Goal: Communication & Community: Answer question/provide support

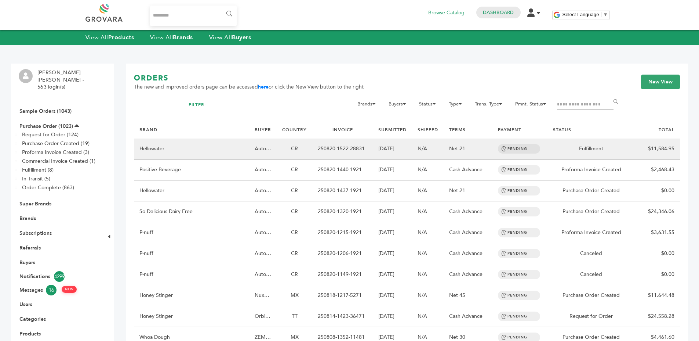
click at [294, 151] on td "CR" at bounding box center [295, 148] width 36 height 21
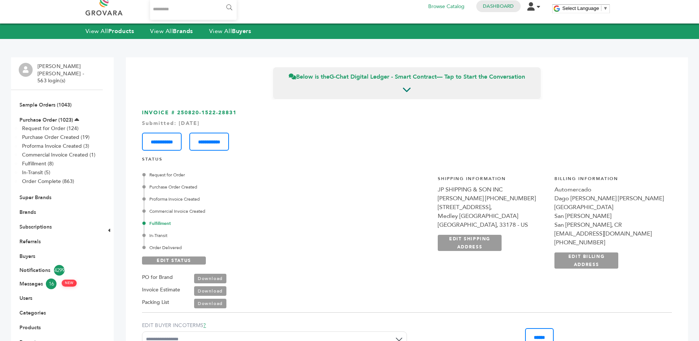
scroll to position [11, 0]
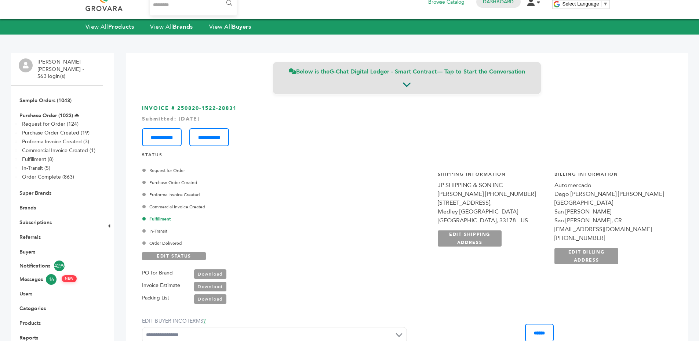
click at [353, 73] on strong "G-Chat Digital Ledger - Smart Contract" at bounding box center [383, 72] width 107 height 8
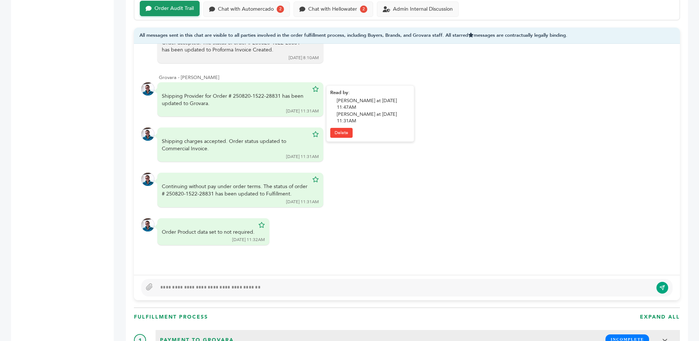
scroll to position [465, 0]
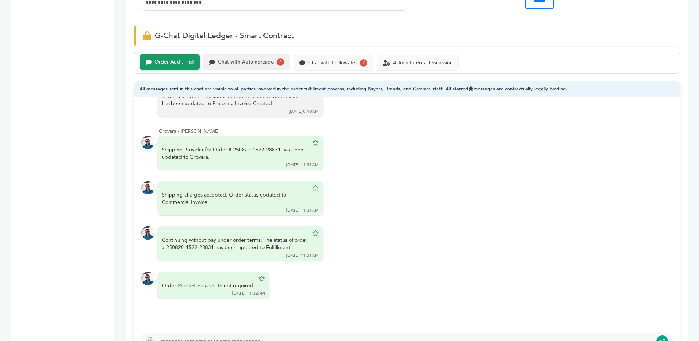
click at [229, 64] on div "Chat with Automercado" at bounding box center [246, 62] width 56 height 6
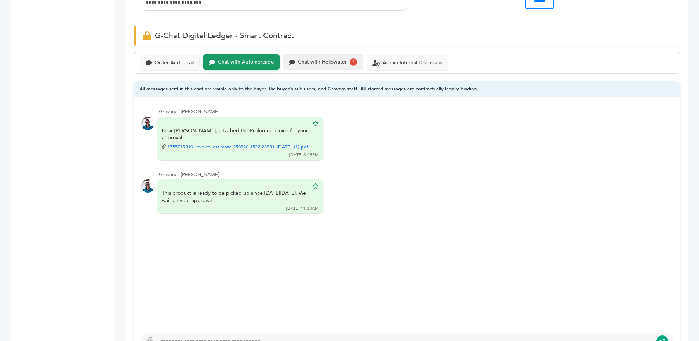
click at [315, 67] on div "Chat with Hellowater 2" at bounding box center [323, 61] width 80 height 15
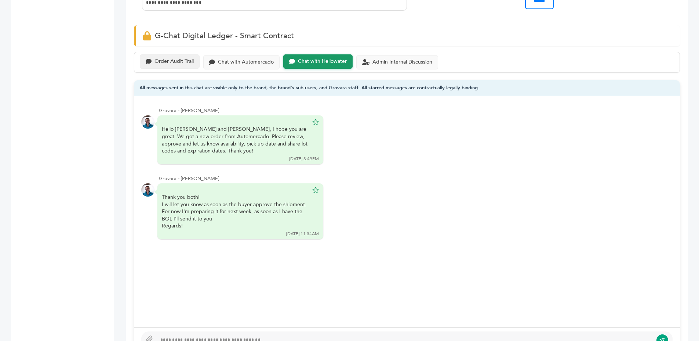
click at [179, 64] on div "Order Audit Trail" at bounding box center [174, 61] width 39 height 6
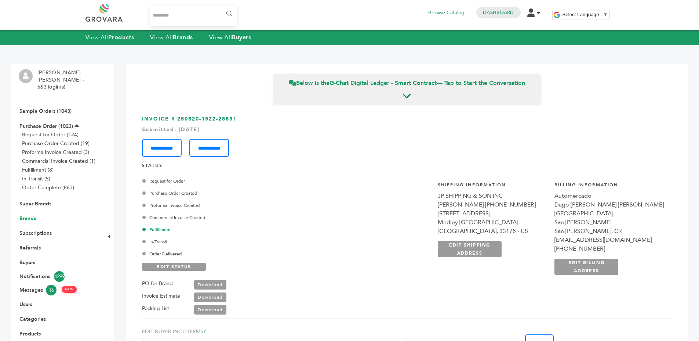
click at [25, 215] on link "Brands" at bounding box center [27, 218] width 17 height 7
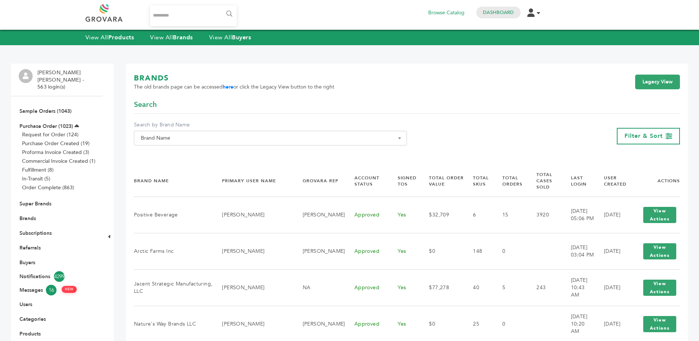
click at [25, 200] on link "Super Brands" at bounding box center [35, 203] width 32 height 7
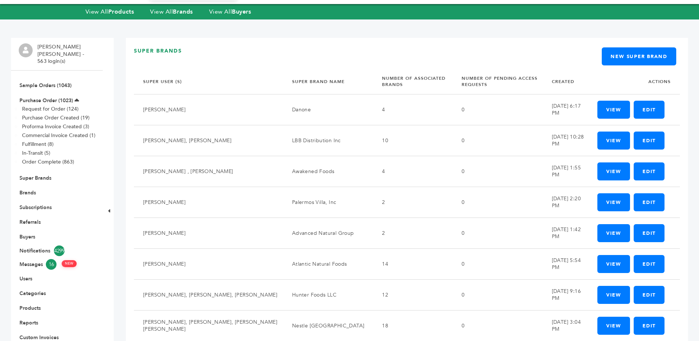
scroll to position [24, 0]
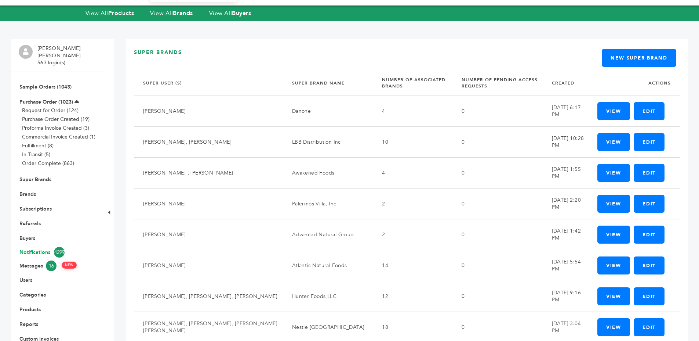
click at [25, 247] on link "Notifications 4299" at bounding box center [56, 252] width 75 height 11
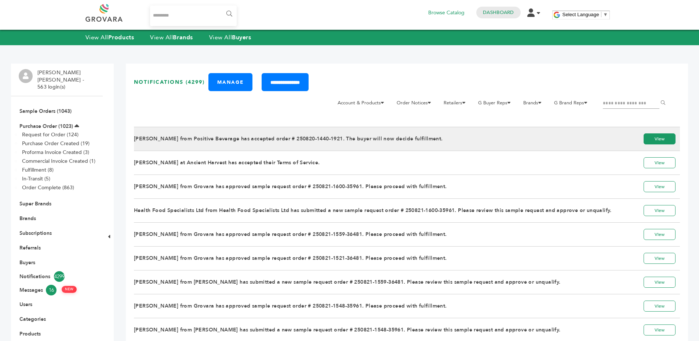
click at [668, 136] on link "View" at bounding box center [660, 138] width 32 height 11
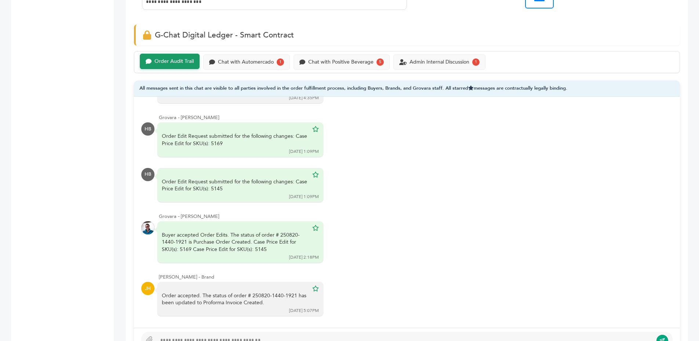
scroll to position [424, 0]
click at [245, 62] on div "Chat with Automercado" at bounding box center [246, 61] width 56 height 6
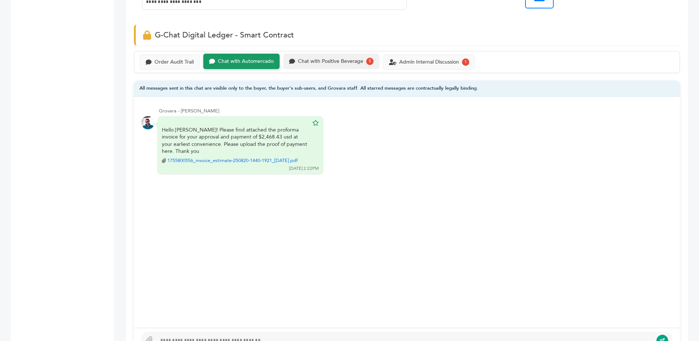
click at [312, 62] on div "Chat with Positive Beverage" at bounding box center [330, 61] width 65 height 6
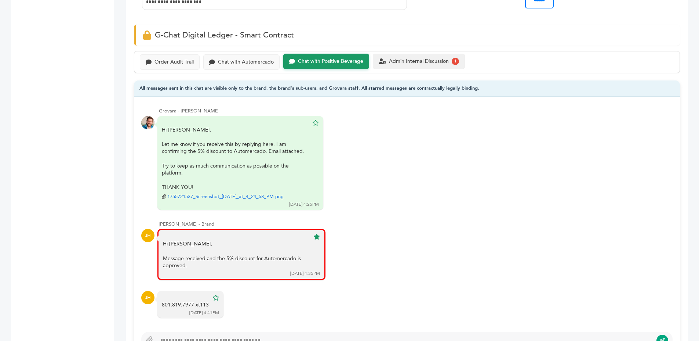
click at [390, 67] on div "Admin Internal Discussion 1" at bounding box center [419, 61] width 92 height 15
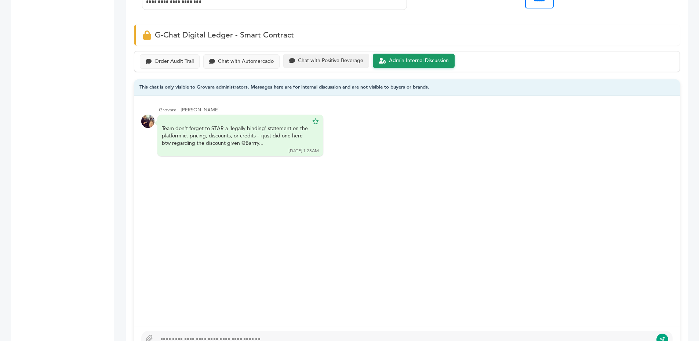
click at [312, 65] on div "Chat with Positive Beverage" at bounding box center [326, 61] width 86 height 14
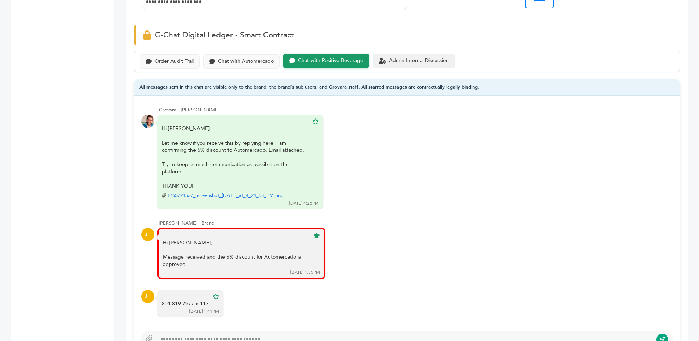
click at [419, 54] on div "Admin Internal Discussion" at bounding box center [414, 61] width 82 height 14
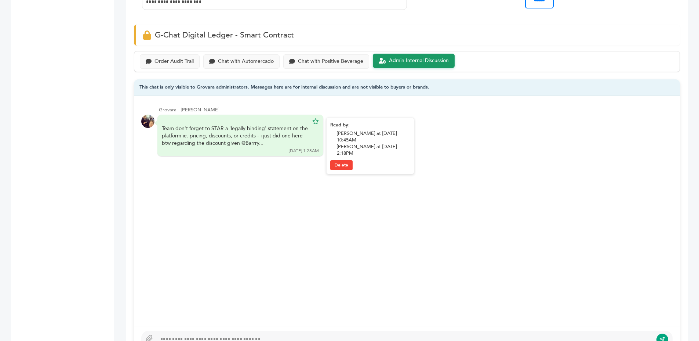
click at [192, 128] on div "Team don't forget to STAR a 'legally binding' statement on the platform ie. pri…" at bounding box center [235, 136] width 147 height 22
click at [195, 133] on div "Team don't forget to STAR a 'legally binding' statement on the platform ie. pri…" at bounding box center [235, 136] width 147 height 22
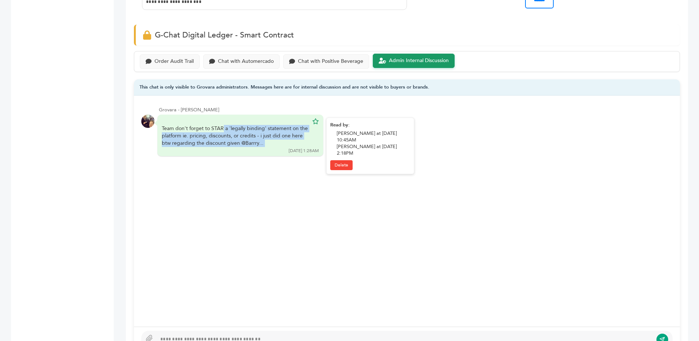
drag, startPoint x: 195, startPoint y: 133, endPoint x: 214, endPoint y: 142, distance: 20.7
click at [196, 133] on div "Team don't forget to STAR a 'legally binding' statement on the platform ie. pri…" at bounding box center [235, 136] width 147 height 22
click at [221, 144] on div "Team don't forget to STAR a 'legally binding' statement on the platform ie. pri…" at bounding box center [235, 136] width 147 height 22
drag, startPoint x: 221, startPoint y: 144, endPoint x: 247, endPoint y: 144, distance: 26.1
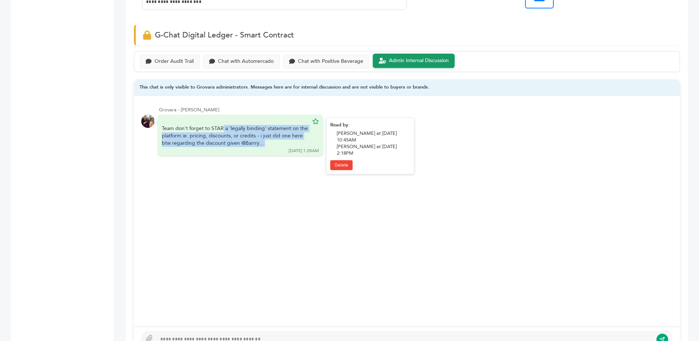
click at [222, 144] on div "Team don't forget to STAR a 'legally binding' statement on the platform ie. pri…" at bounding box center [235, 136] width 147 height 22
click at [247, 144] on div "Team don't forget to STAR a 'legally binding' statement on the platform ie. pri…" at bounding box center [235, 136] width 147 height 22
drag, startPoint x: 247, startPoint y: 144, endPoint x: 266, endPoint y: 145, distance: 19.5
click at [247, 144] on div "Team don't forget to STAR a 'legally binding' statement on the platform ie. pri…" at bounding box center [235, 136] width 147 height 22
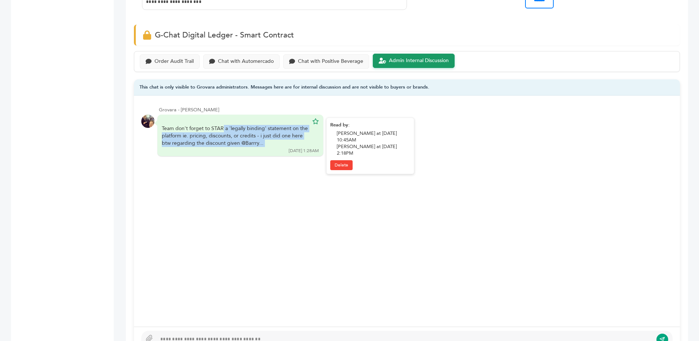
click at [266, 145] on div "Team don't forget to STAR a 'legally binding' statement on the platform ie. pri…" at bounding box center [235, 136] width 147 height 22
click at [268, 145] on div "Team don't forget to STAR a 'legally binding' statement on the platform ie. pri…" at bounding box center [235, 136] width 147 height 22
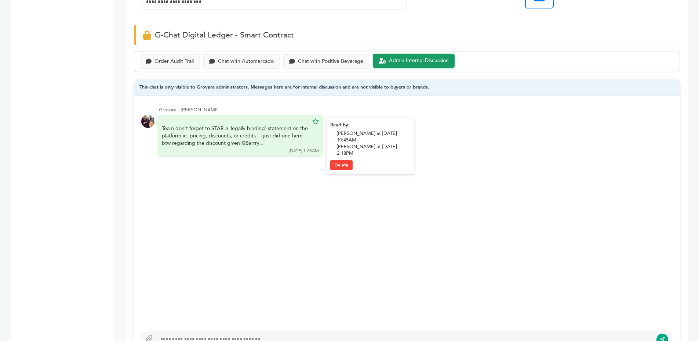
click at [268, 145] on div "Team don't forget to STAR a 'legally binding' statement on the platform ie. pri…" at bounding box center [235, 136] width 147 height 22
click at [266, 142] on div "Team don't forget to STAR a 'legally binding' statement on the platform ie. pri…" at bounding box center [235, 136] width 147 height 22
click at [310, 54] on div "Chat with Positive Beverage" at bounding box center [326, 61] width 86 height 14
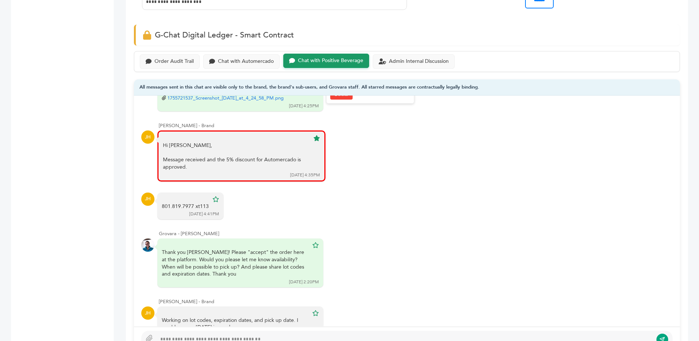
scroll to position [123, 0]
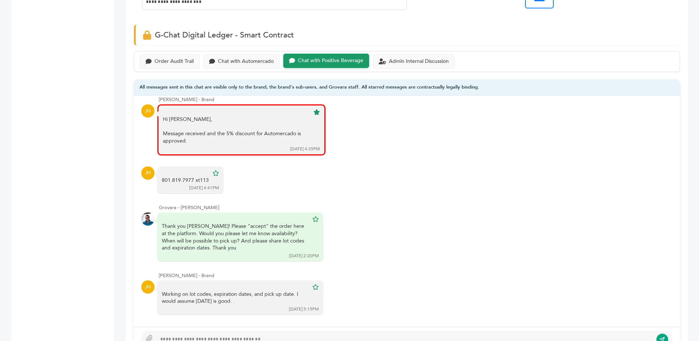
click at [246, 88] on div "All messages sent in this chat are visible only to the brand, the brand's sub-u…" at bounding box center [407, 87] width 546 height 17
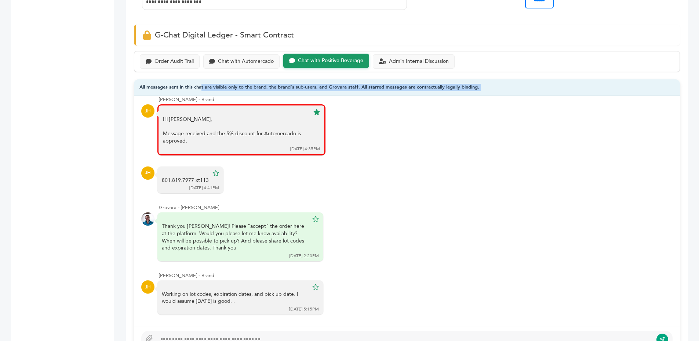
click at [246, 88] on div "All messages sent in this chat are visible only to the brand, the brand's sub-u…" at bounding box center [407, 87] width 546 height 17
click at [274, 87] on div "All messages sent in this chat are visible only to the brand, the brand's sub-u…" at bounding box center [407, 87] width 546 height 17
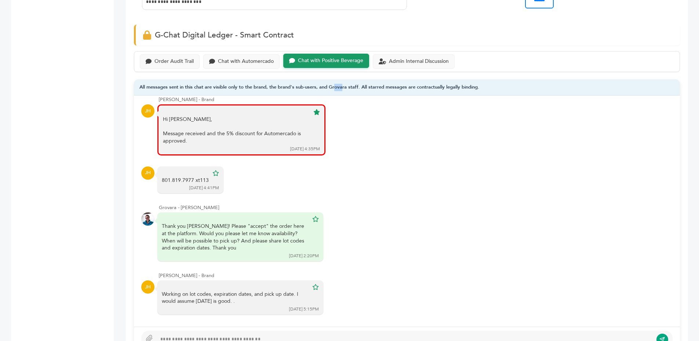
click at [274, 87] on div "All messages sent in this chat are visible only to the brand, the brand's sub-u…" at bounding box center [407, 87] width 546 height 17
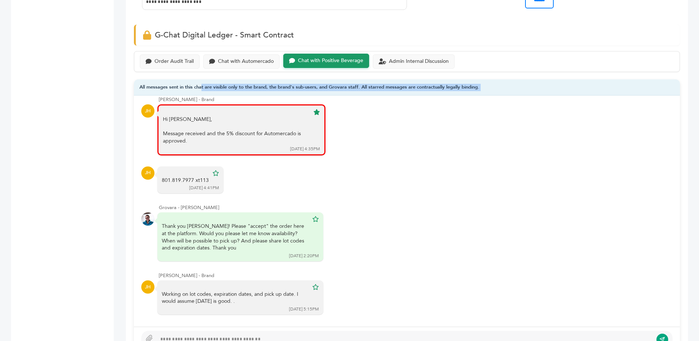
click at [274, 87] on div "All messages sent in this chat are visible only to the brand, the brand's sub-u…" at bounding box center [407, 87] width 546 height 17
click at [304, 87] on div "All messages sent in this chat are visible only to the brand, the brand's sub-u…" at bounding box center [407, 87] width 546 height 17
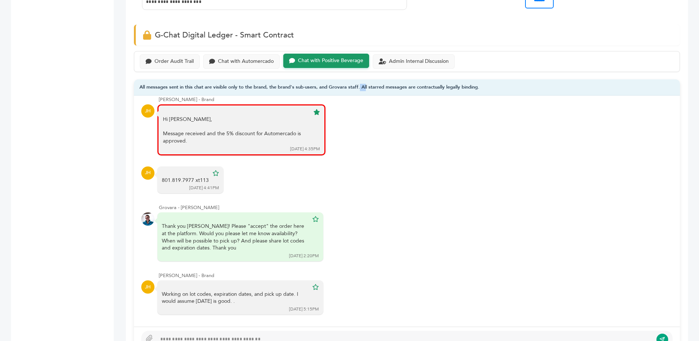
click at [304, 87] on div "All messages sent in this chat are visible only to the brand, the brand's sub-u…" at bounding box center [407, 87] width 546 height 17
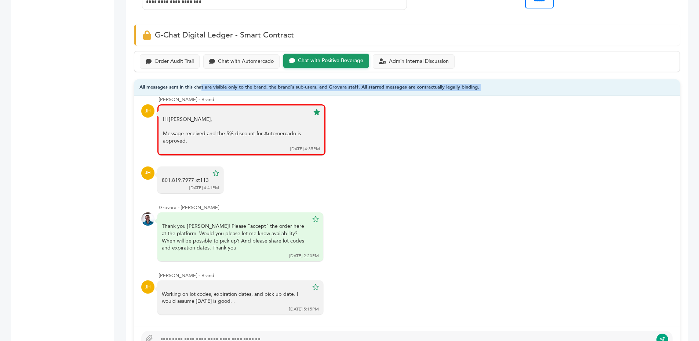
click at [304, 87] on div "All messages sent in this chat are visible only to the brand, the brand's sub-u…" at bounding box center [407, 87] width 546 height 17
click at [262, 88] on div "All messages sent in this chat are visible only to the brand, the brand's sub-u…" at bounding box center [407, 87] width 546 height 17
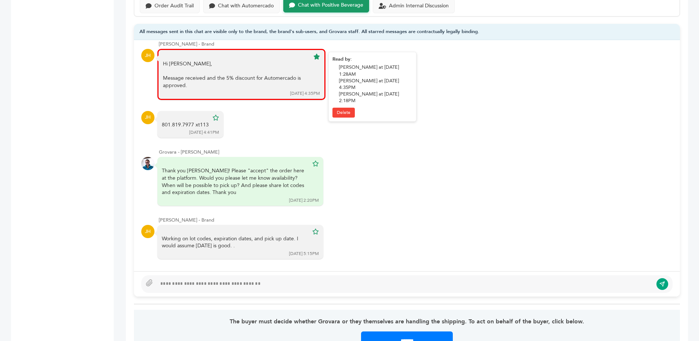
scroll to position [510, 0]
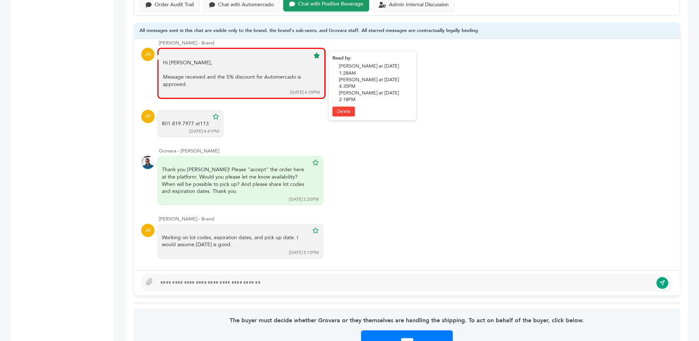
click at [219, 84] on div "Message received and the 5% discount for Automercado is approved." at bounding box center [236, 80] width 147 height 14
click at [275, 85] on div "Message received and the 5% discount for Automercado is approved." at bounding box center [236, 80] width 147 height 14
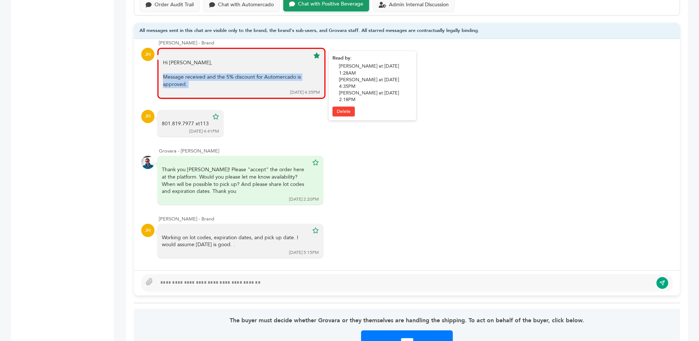
click at [275, 85] on div "Message received and the 5% discount for Automercado is approved." at bounding box center [236, 80] width 147 height 14
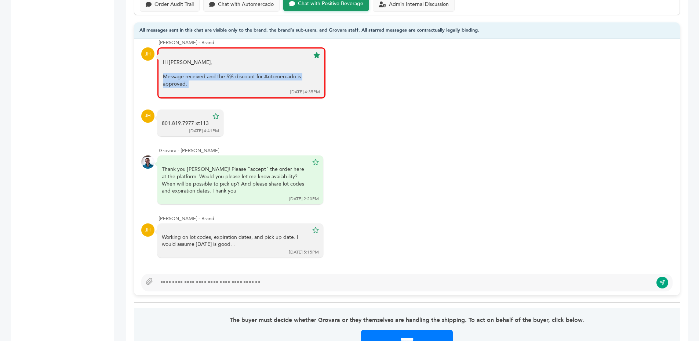
scroll to position [512, 0]
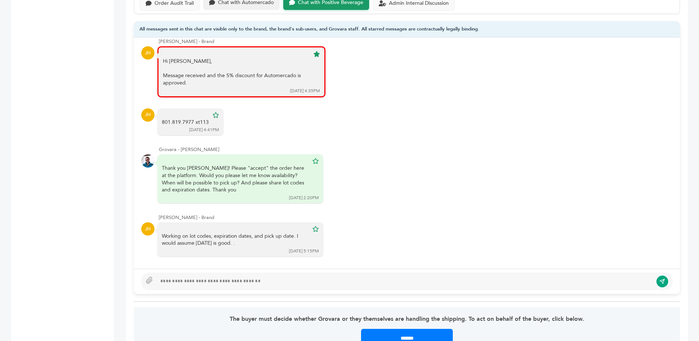
click at [219, 9] on div "Chat with Automercado" at bounding box center [241, 3] width 76 height 14
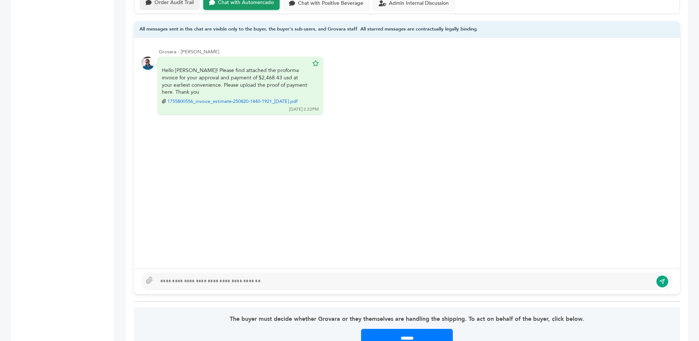
click at [185, 6] on div "Order Audit Trail" at bounding box center [170, 3] width 60 height 14
